Goal: Task Accomplishment & Management: Use online tool/utility

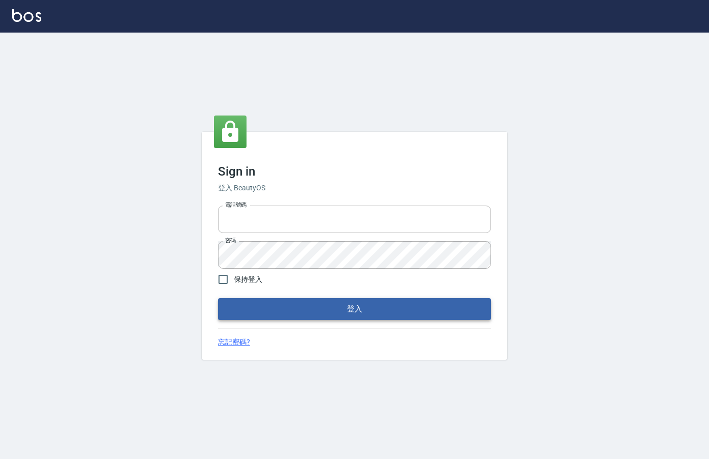
type input "0912850395"
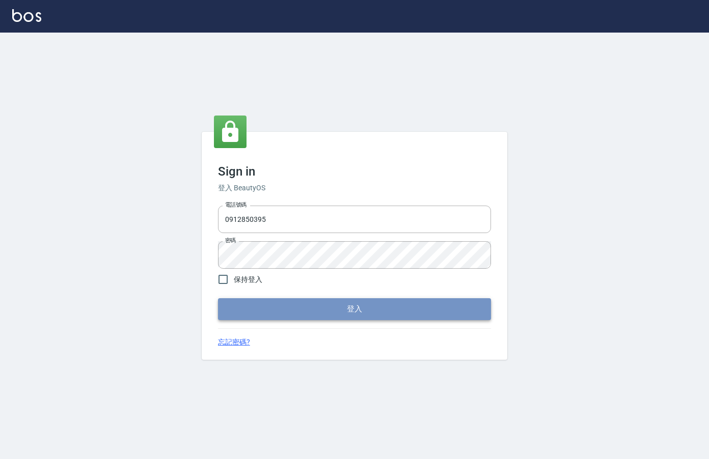
click at [363, 314] on button "登入" at bounding box center [354, 308] width 273 height 21
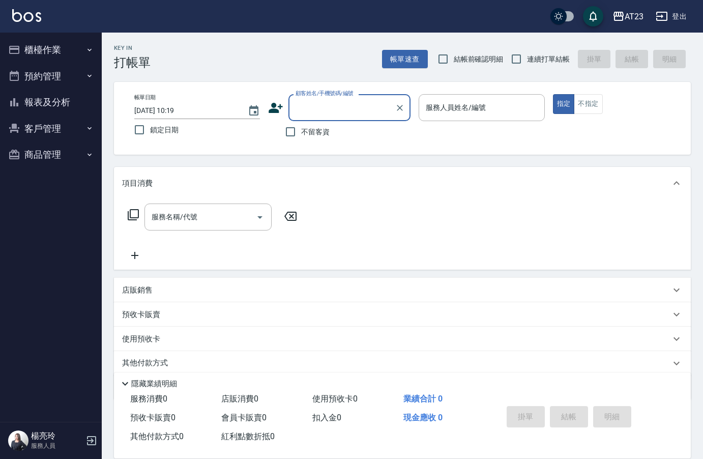
click at [49, 51] on button "櫃檯作業" at bounding box center [51, 50] width 94 height 26
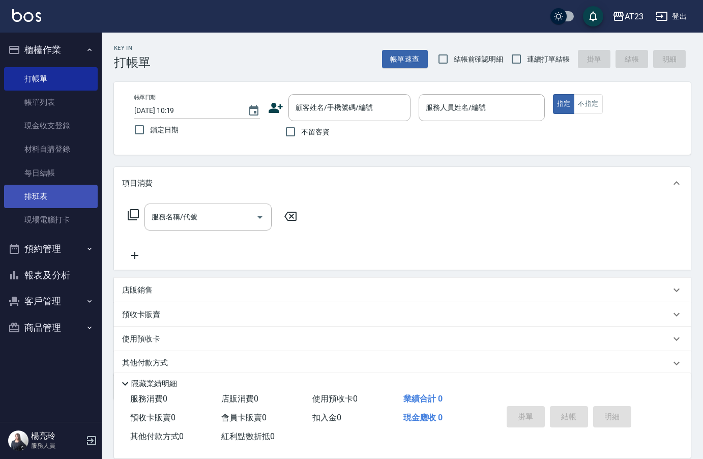
click at [66, 198] on link "排班表" at bounding box center [51, 196] width 94 height 23
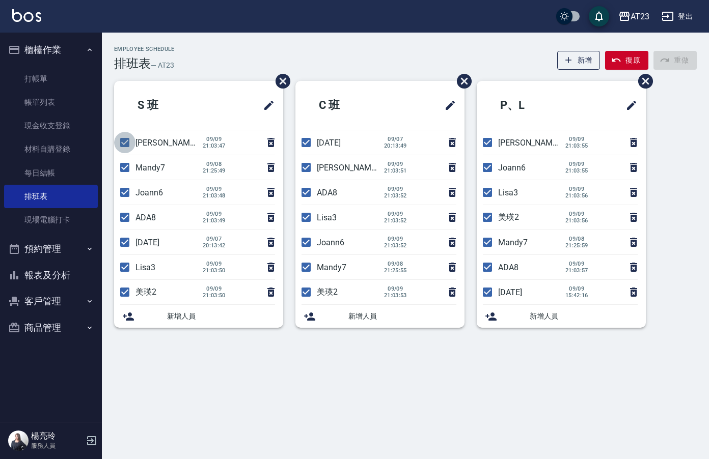
click at [122, 144] on input "checkbox" at bounding box center [124, 142] width 21 height 21
checkbox input "false"
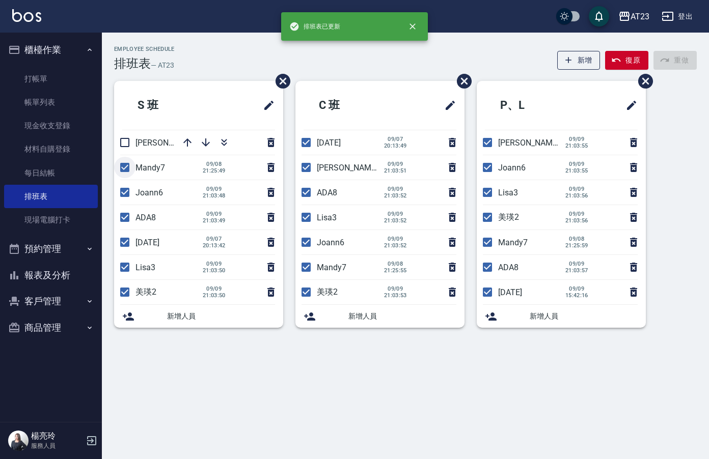
click at [127, 172] on input "checkbox" at bounding box center [124, 167] width 21 height 21
checkbox input "false"
click at [125, 217] on input "checkbox" at bounding box center [124, 217] width 21 height 21
checkbox input "false"
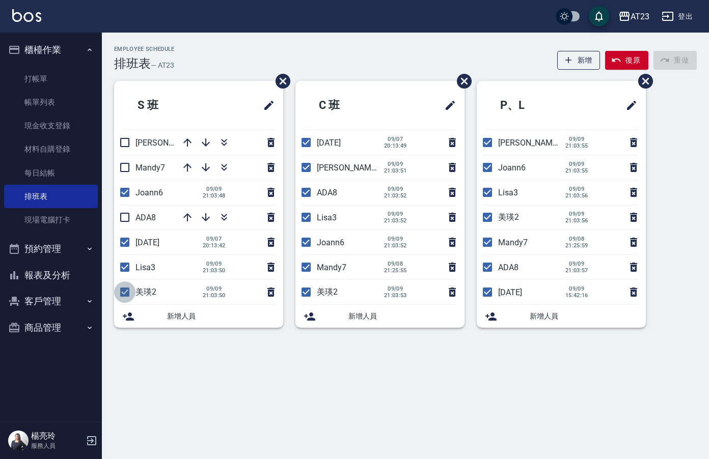
click at [125, 292] on input "checkbox" at bounding box center [124, 291] width 21 height 21
checkbox input "false"
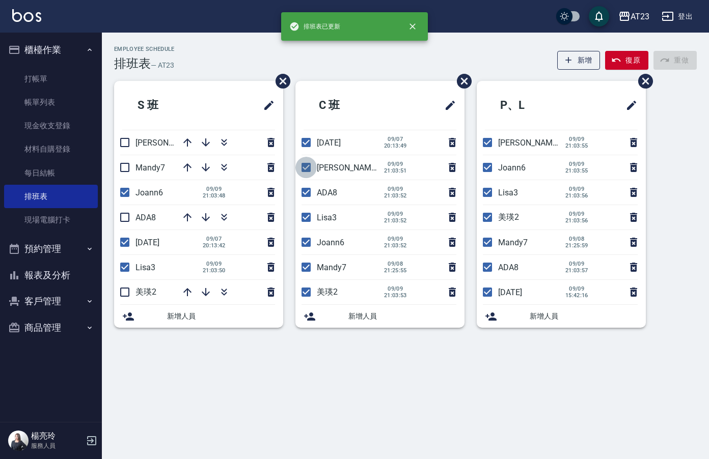
click at [307, 173] on input "checkbox" at bounding box center [305, 167] width 21 height 21
checkbox input "false"
click at [305, 192] on input "checkbox" at bounding box center [305, 192] width 21 height 21
checkbox input "false"
drag, startPoint x: 304, startPoint y: 269, endPoint x: 305, endPoint y: 294, distance: 25.5
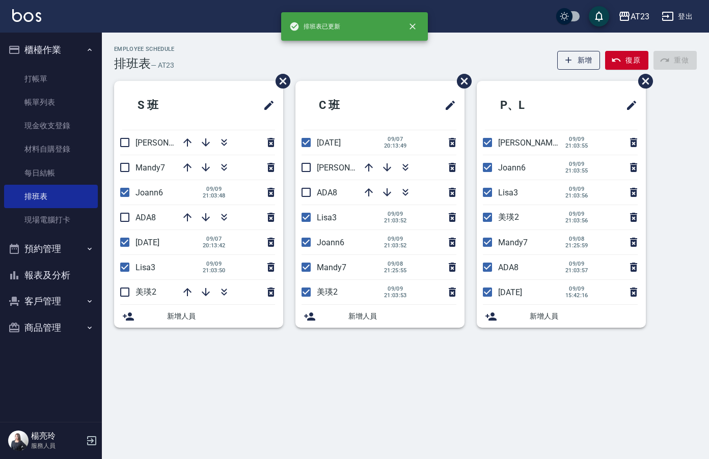
click at [304, 269] on input "checkbox" at bounding box center [305, 267] width 21 height 21
checkbox input "false"
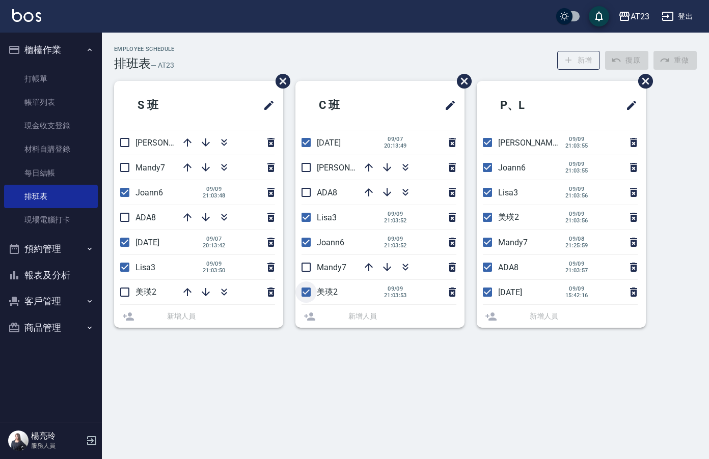
click at [305, 295] on input "checkbox" at bounding box center [305, 291] width 21 height 21
checkbox input "false"
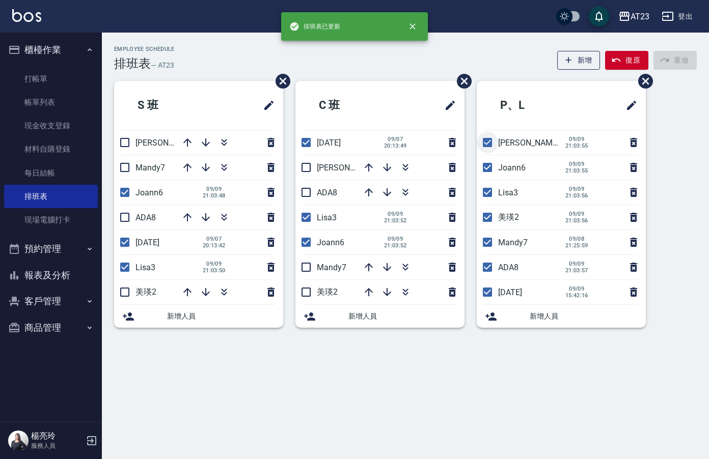
click at [483, 145] on input "checkbox" at bounding box center [486, 142] width 21 height 21
checkbox input "false"
click at [486, 196] on input "checkbox" at bounding box center [486, 192] width 21 height 21
click at [486, 193] on input "checkbox" at bounding box center [486, 192] width 21 height 21
checkbox input "true"
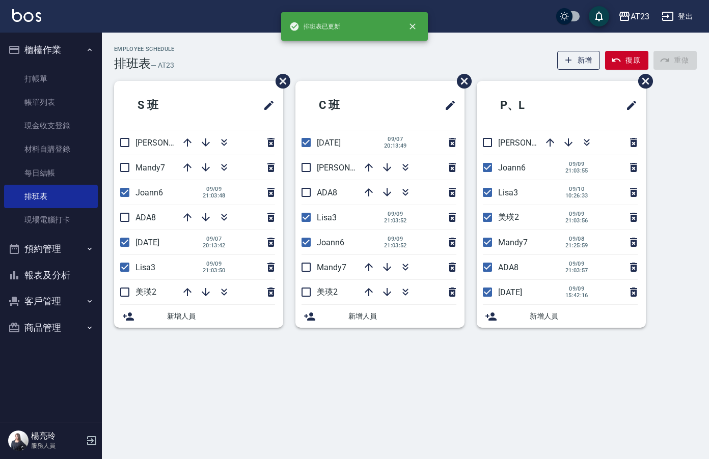
click at [488, 217] on input "checkbox" at bounding box center [486, 217] width 21 height 21
checkbox input "false"
click at [492, 248] on input "checkbox" at bounding box center [486, 242] width 21 height 21
checkbox input "false"
click at [487, 272] on input "checkbox" at bounding box center [486, 267] width 21 height 21
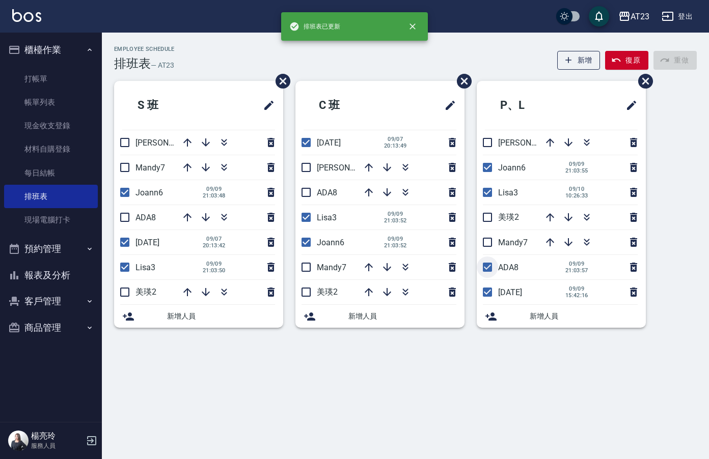
checkbox input "false"
